Goal: Check status: Check status

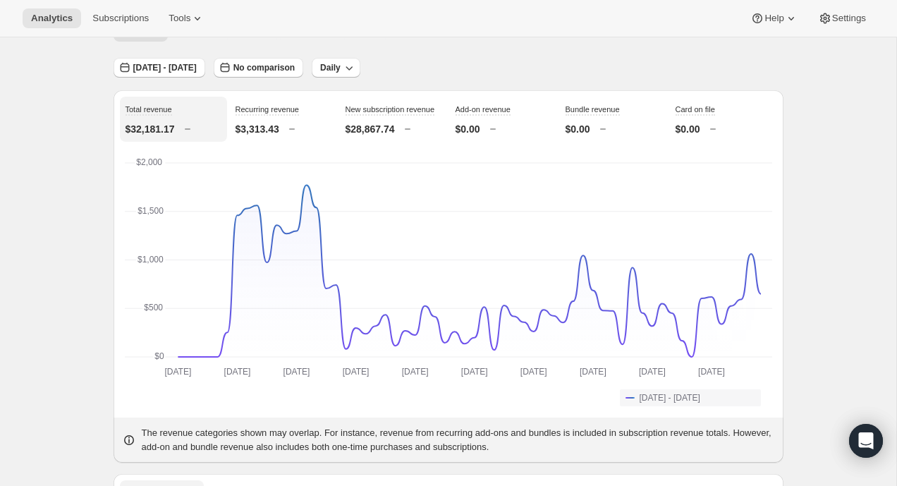
scroll to position [79, 0]
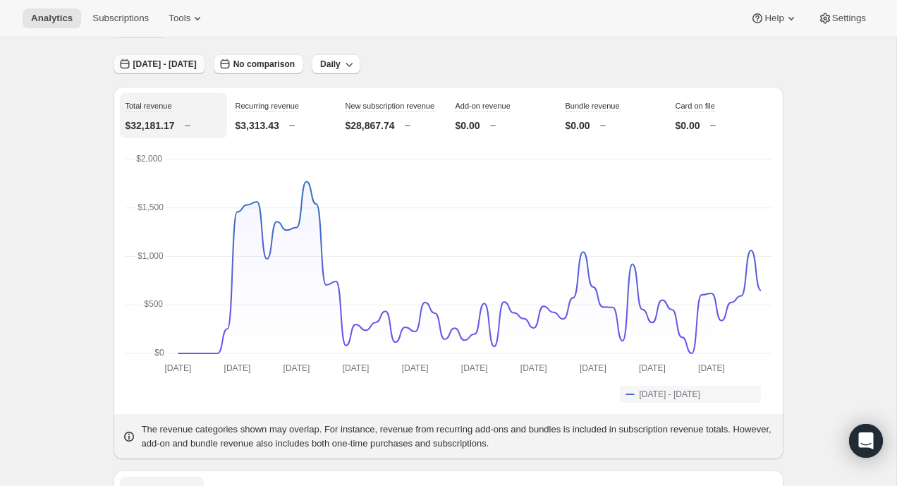
click at [179, 67] on span "[DATE] - [DATE]" at bounding box center [164, 64] width 63 height 11
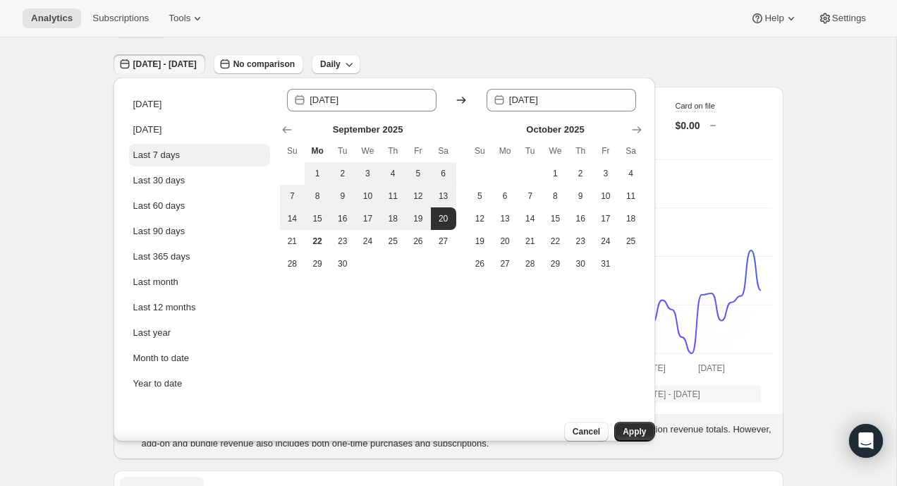
click at [196, 164] on button "Last 7 days" at bounding box center [199, 155] width 141 height 23
type input "[DATE]"
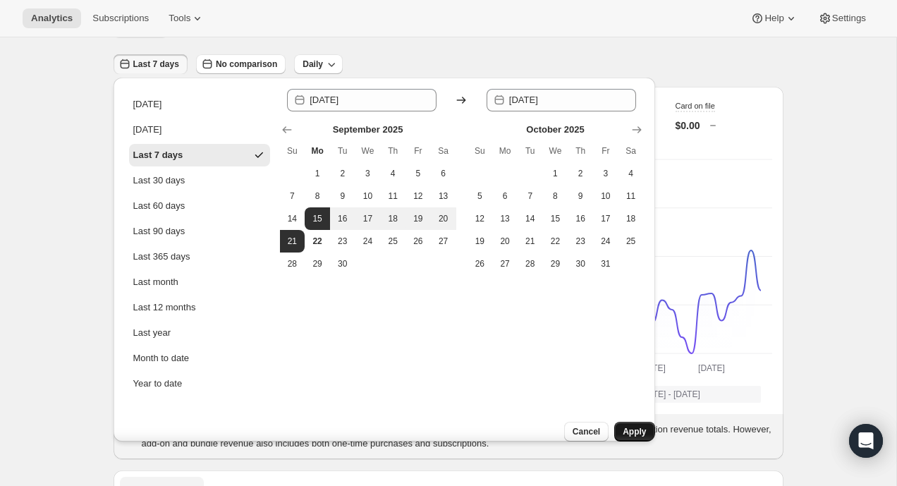
click at [630, 426] on span "Apply" at bounding box center [633, 431] width 23 height 11
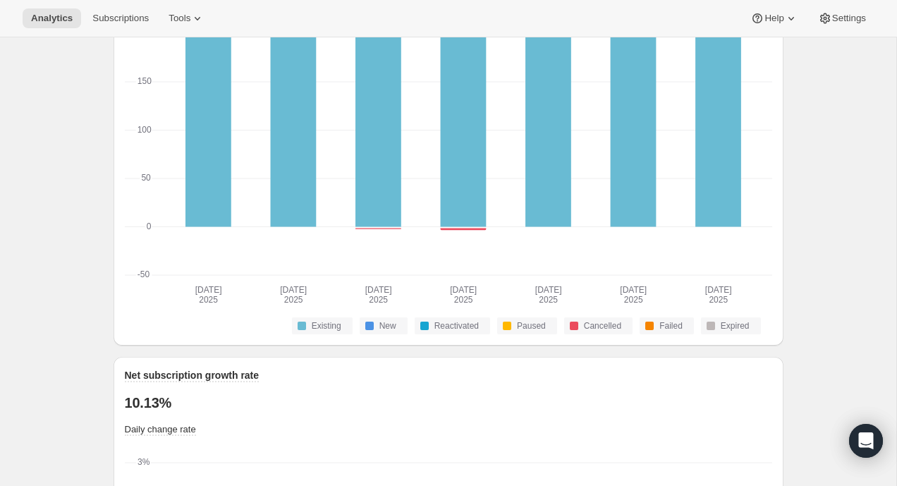
scroll to position [0, 0]
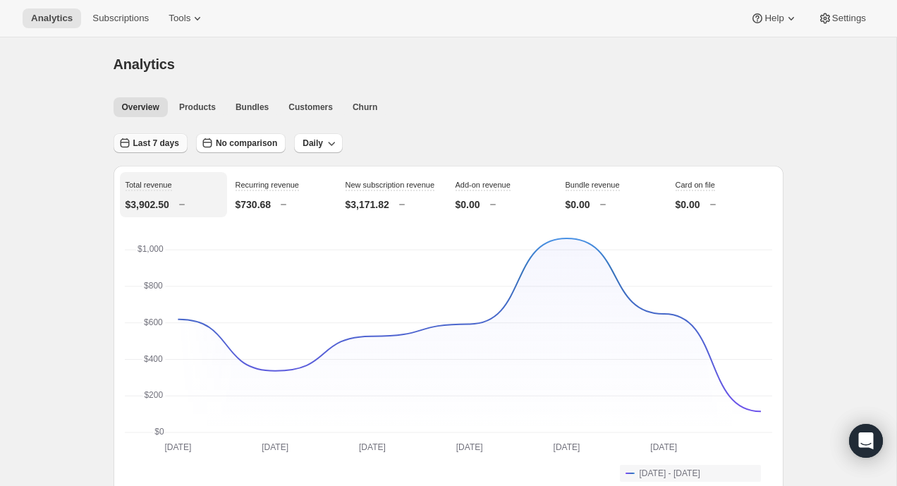
click at [161, 145] on span "Last 7 days" at bounding box center [156, 142] width 46 height 11
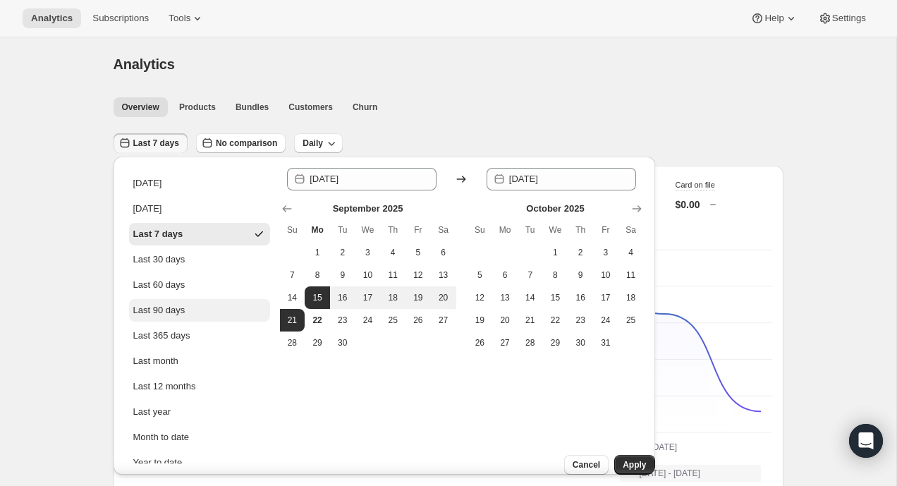
click at [197, 305] on button "Last 90 days" at bounding box center [199, 310] width 141 height 23
type input "[DATE]"
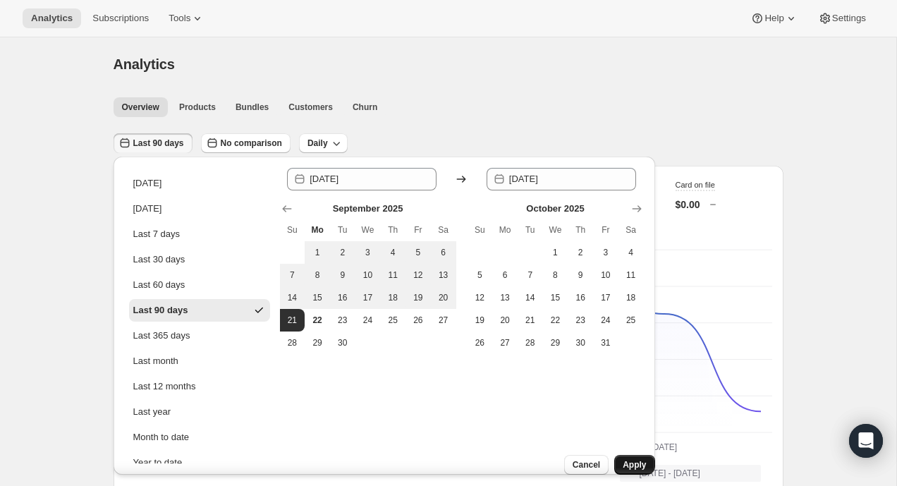
click at [622, 459] on span "Apply" at bounding box center [633, 464] width 23 height 11
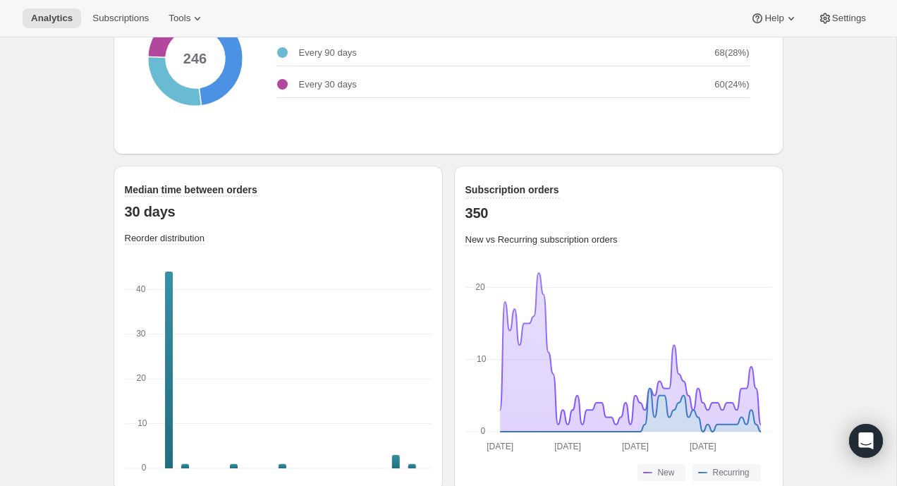
scroll to position [1912, 0]
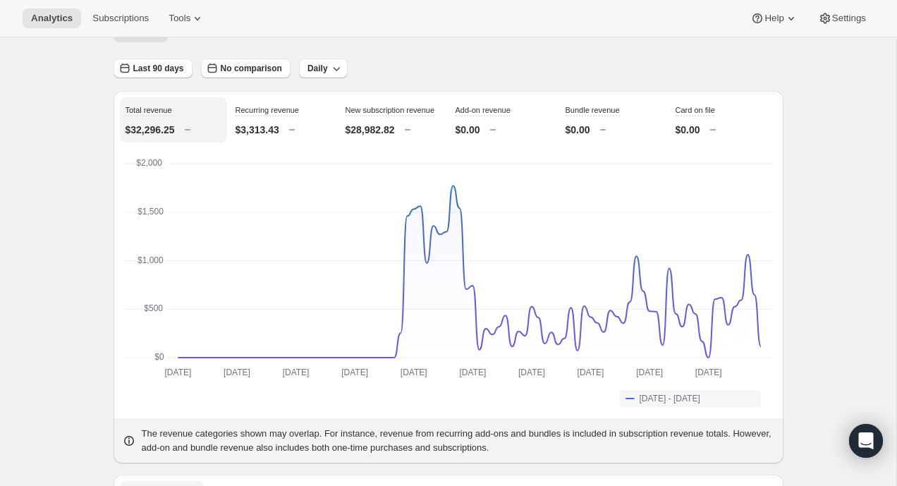
scroll to position [0, 0]
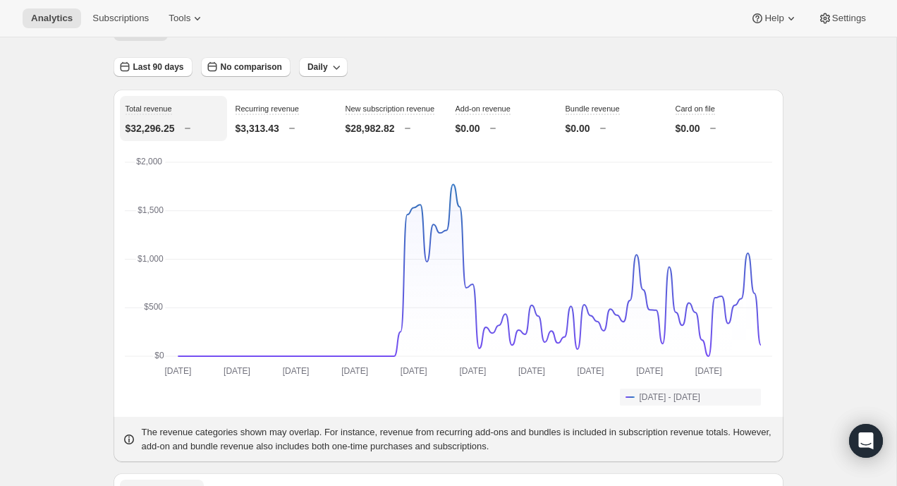
scroll to position [80, 0]
